Goal: Navigation & Orientation: Find specific page/section

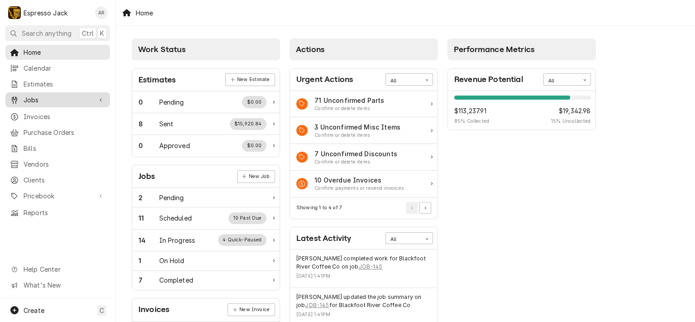
click at [42, 95] on span "Jobs" at bounding box center [58, 99] width 68 height 9
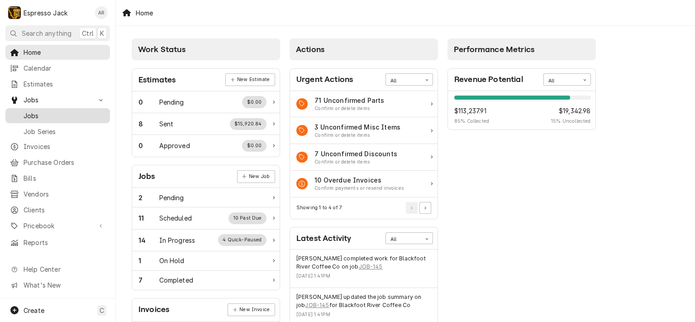
click at [35, 111] on span "Jobs" at bounding box center [65, 115] width 82 height 9
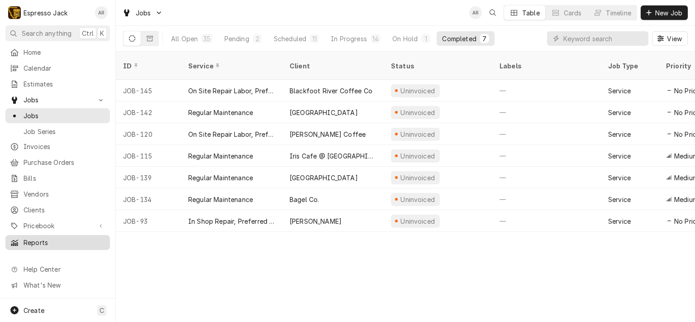
click at [50, 235] on link "Reports" at bounding box center [57, 242] width 104 height 15
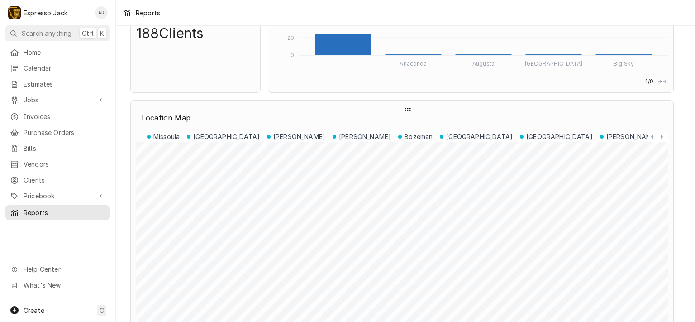
scroll to position [163, 0]
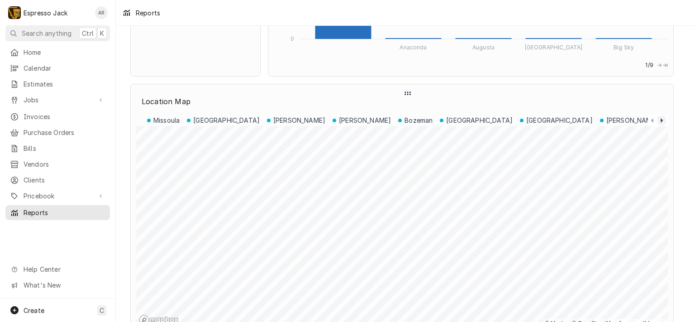
click at [660, 120] on icon "Dynamic Content Wrapper" at bounding box center [661, 120] width 9 height 9
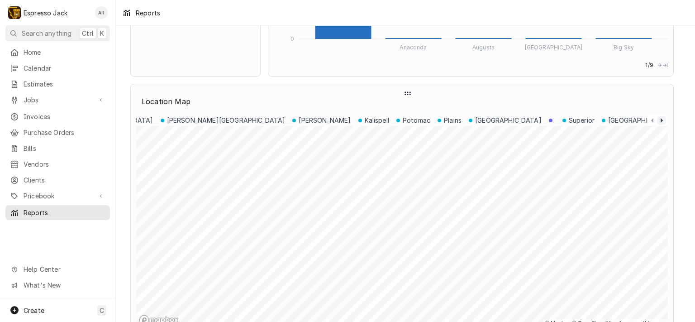
click at [661, 119] on icon "Dynamic Content Wrapper" at bounding box center [661, 120] width 2 height 5
click at [652, 119] on icon "Dynamic Content Wrapper" at bounding box center [652, 120] width 2 height 5
click at [660, 119] on icon "Dynamic Content Wrapper" at bounding box center [661, 120] width 9 height 9
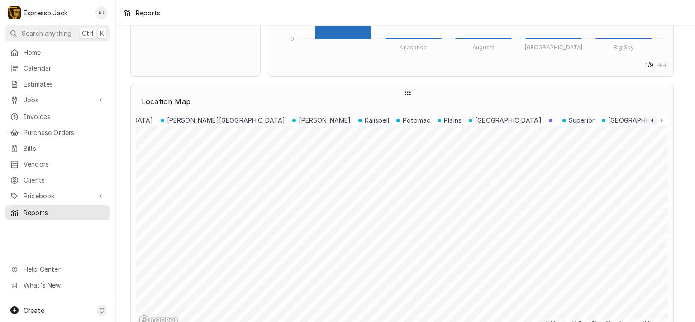
click at [651, 117] on icon "Dynamic Content Wrapper" at bounding box center [652, 120] width 9 height 9
click at [662, 118] on icon "Dynamic Content Wrapper" at bounding box center [661, 120] width 9 height 9
click at [444, 119] on p "Plains" at bounding box center [453, 120] width 18 height 9
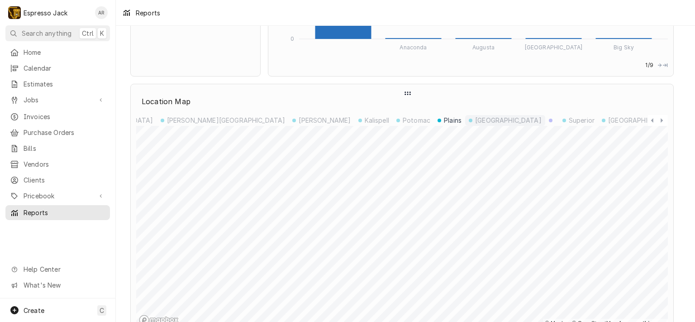
scroll to position [0, 584]
drag, startPoint x: 139, startPoint y: 118, endPoint x: 177, endPoint y: 120, distance: 38.5
click at [177, 120] on div "Missoula Stevensville Hamilton Dillon Bozeman Philipsburg Columbia Falls Helena…" at bounding box center [402, 120] width 532 height 11
drag, startPoint x: 224, startPoint y: 118, endPoint x: 214, endPoint y: 118, distance: 10.4
click at [569, 118] on p "Superior" at bounding box center [582, 120] width 26 height 9
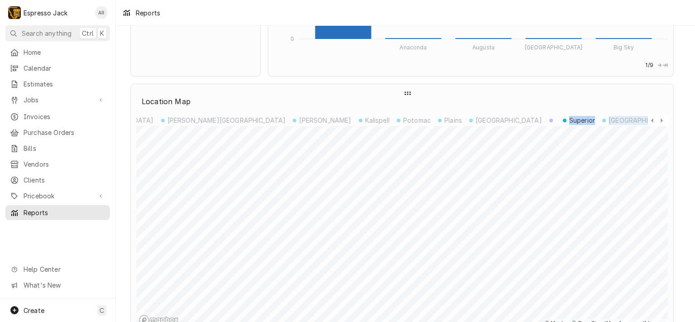
drag, startPoint x: 214, startPoint y: 118, endPoint x: 297, endPoint y: 118, distance: 82.3
click at [297, 118] on div "Missoula Stevensville Hamilton Dillon Bozeman Philipsburg Columbia Falls Helena…" at bounding box center [402, 120] width 532 height 11
click at [475, 119] on p "Great Falls" at bounding box center [508, 120] width 66 height 9
click at [444, 119] on p "Plains" at bounding box center [453, 120] width 18 height 9
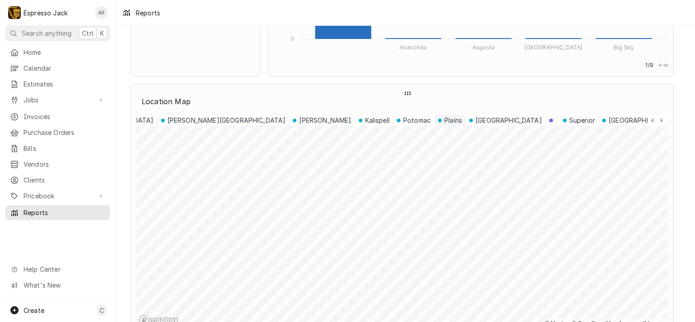
click at [444, 119] on p "Plains" at bounding box center [453, 120] width 18 height 9
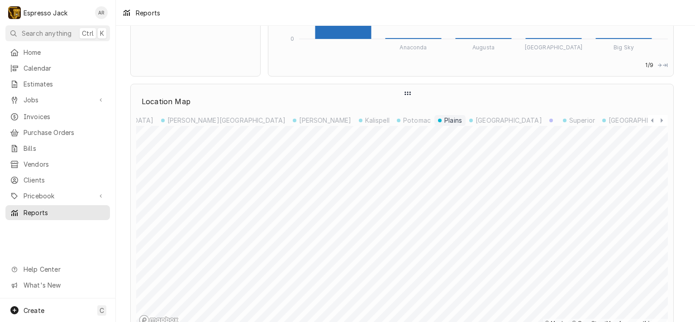
click at [444, 119] on p "Plains" at bounding box center [453, 120] width 18 height 9
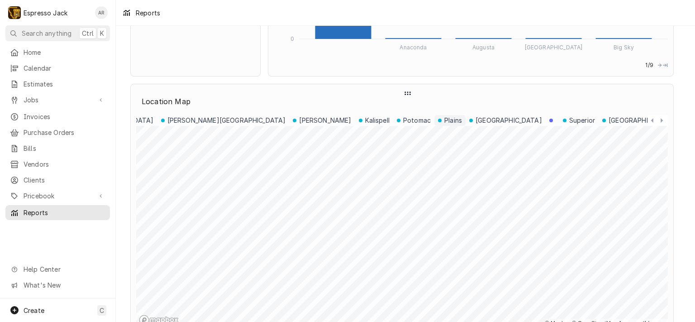
click at [444, 117] on p "Plains" at bounding box center [453, 120] width 18 height 9
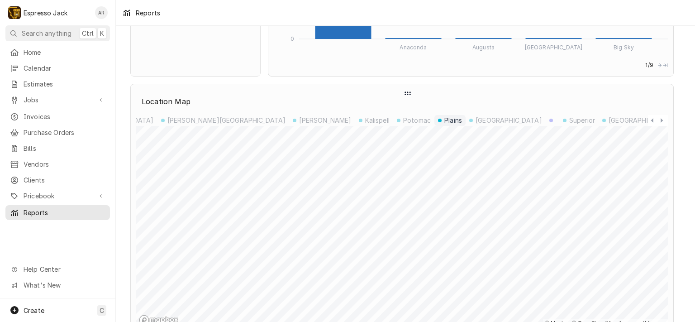
click at [444, 118] on p "Plains" at bounding box center [453, 120] width 18 height 9
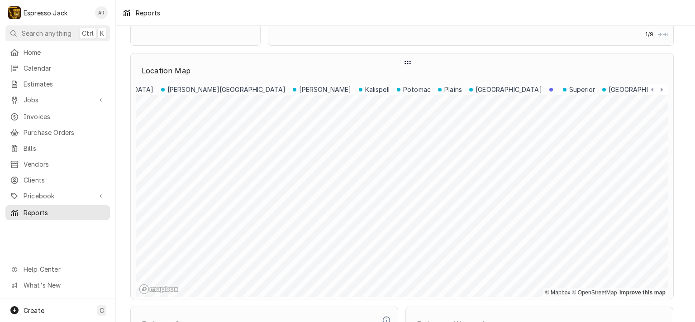
scroll to position [217, 0]
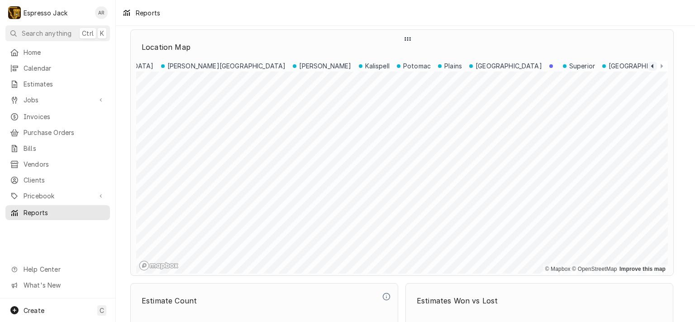
click at [653, 65] on icon "Dynamic Content Wrapper" at bounding box center [652, 66] width 2 height 5
click at [662, 65] on icon "Dynamic Content Wrapper" at bounding box center [661, 66] width 2 height 5
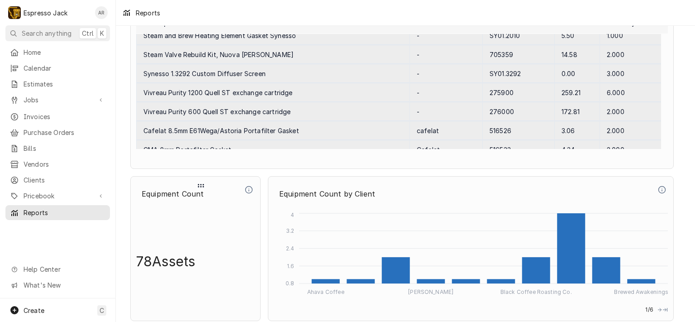
scroll to position [3782, 0]
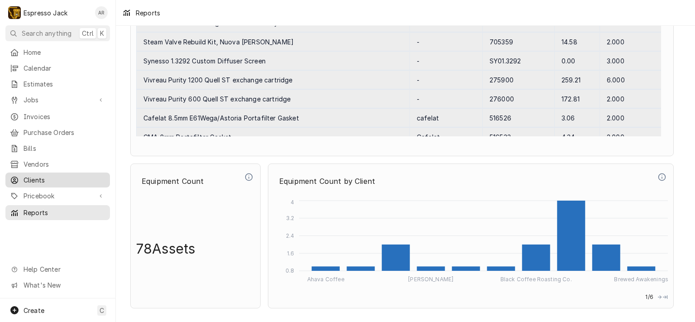
click at [50, 175] on span "Clients" at bounding box center [65, 179] width 82 height 9
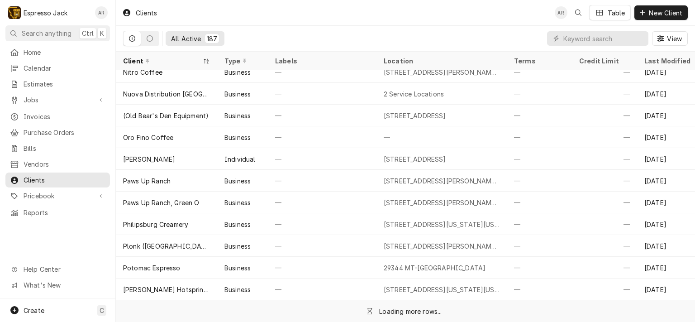
scroll to position [2598, 0]
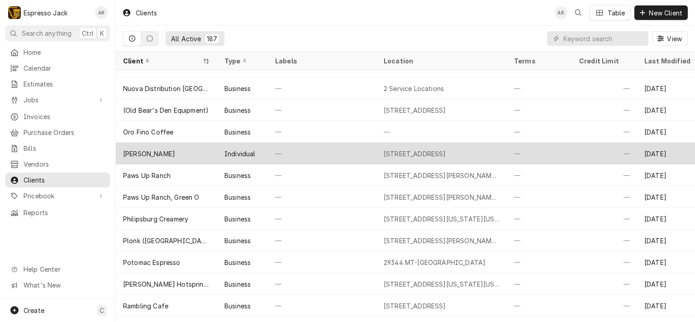
drag, startPoint x: 239, startPoint y: 154, endPoint x: 230, endPoint y: 151, distance: 9.0
click at [230, 151] on div "Individual" at bounding box center [239, 153] width 31 height 9
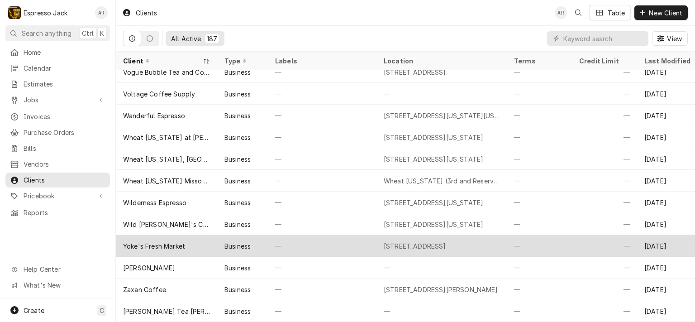
scroll to position [3489, 0]
